Goal: Task Accomplishment & Management: Complete application form

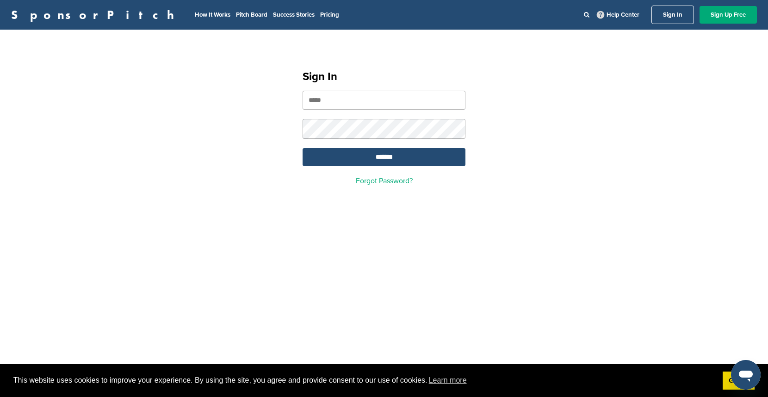
click at [362, 105] on input "email" at bounding box center [384, 100] width 163 height 19
paste input "**********"
type input "**********"
click at [355, 153] on input "*******" at bounding box center [384, 157] width 163 height 18
